Goal: Information Seeking & Learning: Learn about a topic

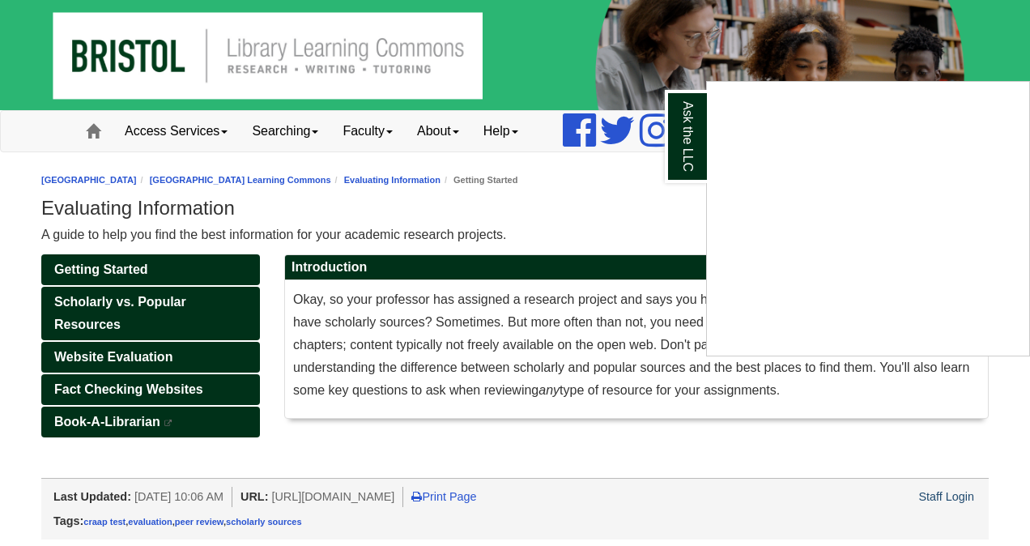
click at [929, 50] on div "Ask the LLC" at bounding box center [515, 273] width 1030 height 546
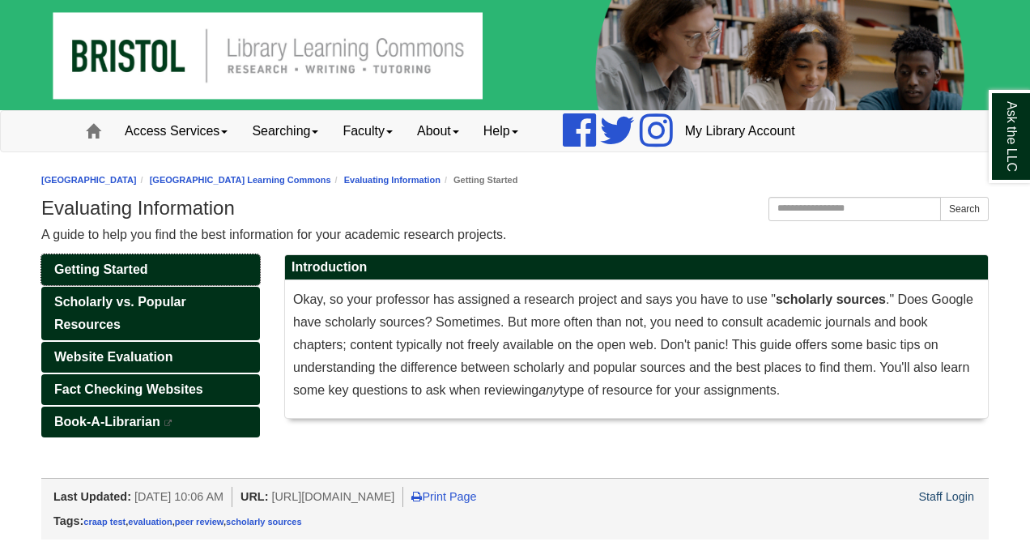
click at [201, 268] on link "Getting Started" at bounding box center [150, 269] width 219 height 31
click at [174, 277] on link "Getting Started" at bounding box center [150, 269] width 219 height 31
click at [199, 364] on link "Website Evaluation" at bounding box center [150, 357] width 219 height 31
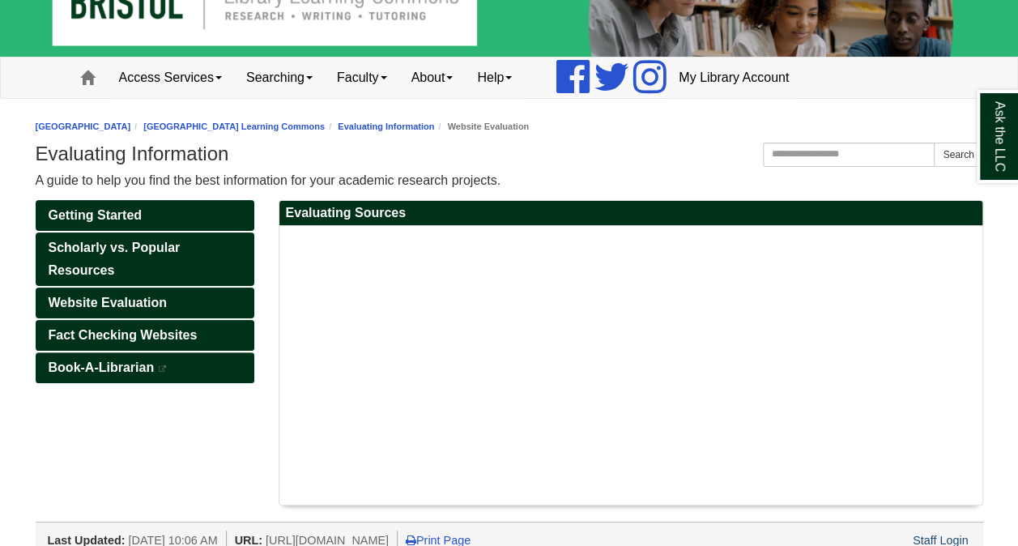
scroll to position [88, 0]
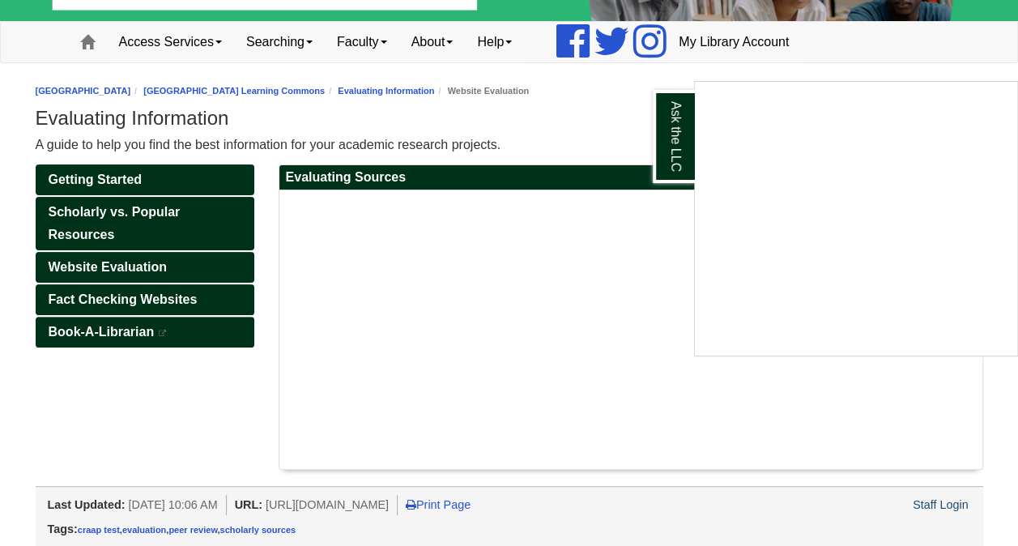
click at [588, 113] on div "Ask the LLC" at bounding box center [509, 273] width 1018 height 546
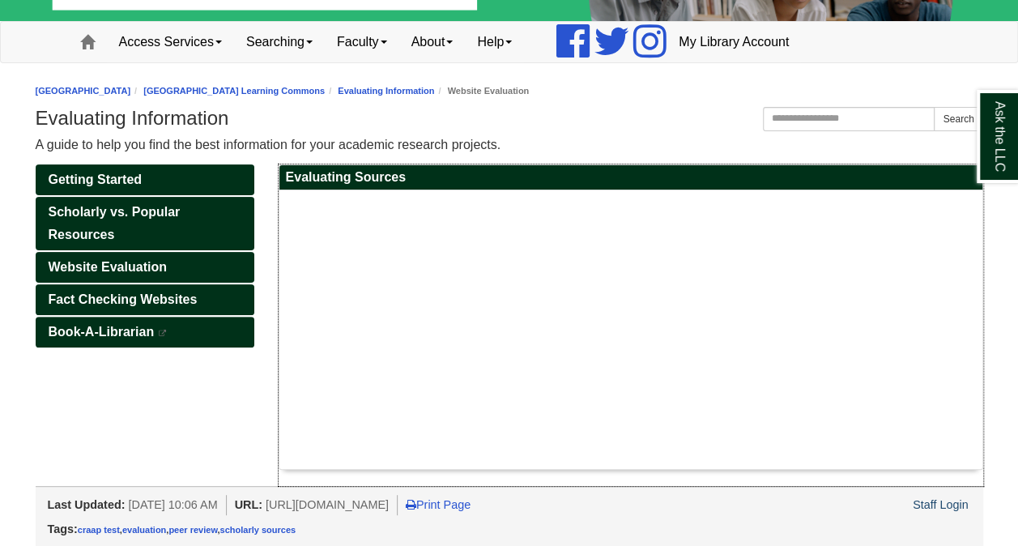
click at [902, 402] on div at bounding box center [630, 329] width 687 height 262
click at [712, 353] on div at bounding box center [630, 329] width 687 height 262
